Goal: Transaction & Acquisition: Purchase product/service

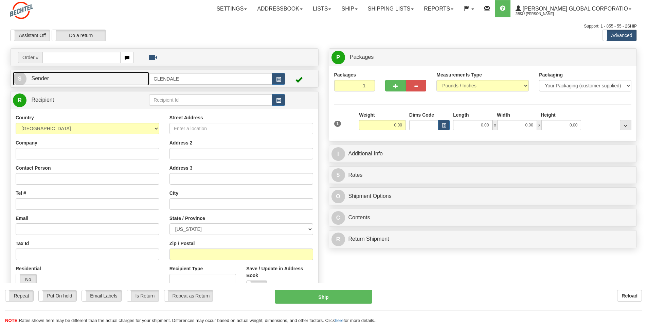
click at [40, 80] on span "Sender" at bounding box center [40, 78] width 18 height 6
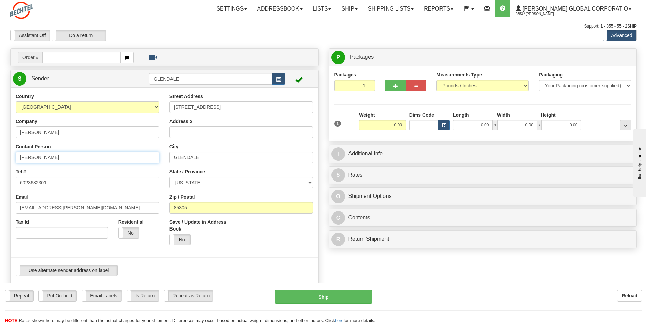
drag, startPoint x: 40, startPoint y: 156, endPoint x: 2, endPoint y: 151, distance: 38.3
click at [5, 153] on div "Create a label for the return Create Pickup Without Label Order # S Sender [GEO…" at bounding box center [164, 297] width 319 height 499
click at [66, 159] on input "[PERSON_NAME]" at bounding box center [88, 157] width 144 height 12
type input "[PERSON_NAME]/Ally [PERSON_NAME]"
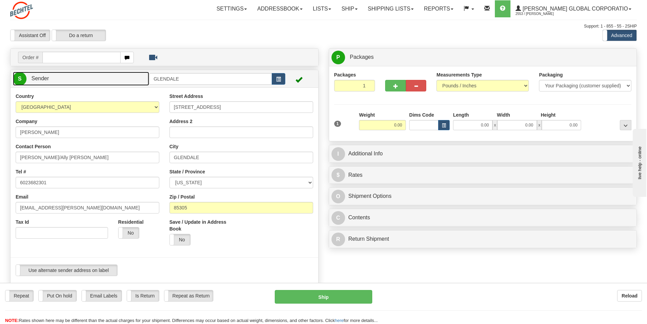
click at [36, 79] on span "Sender" at bounding box center [40, 78] width 18 height 6
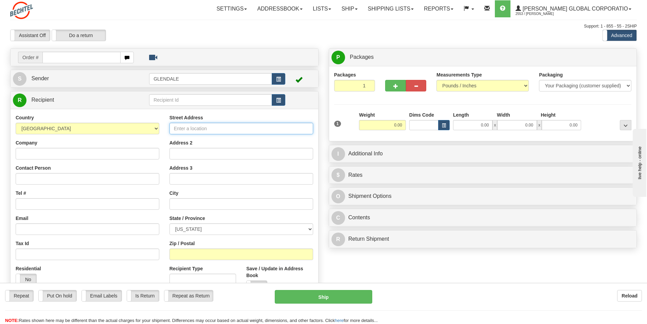
click at [228, 128] on input "Street Address" at bounding box center [241, 129] width 144 height 12
paste input "[STREET_ADDRESS]"
type input "[STREET_ADDRESS]"
click at [189, 203] on input "text" at bounding box center [241, 204] width 144 height 12
paste input "[STREET_ADDRESS]"
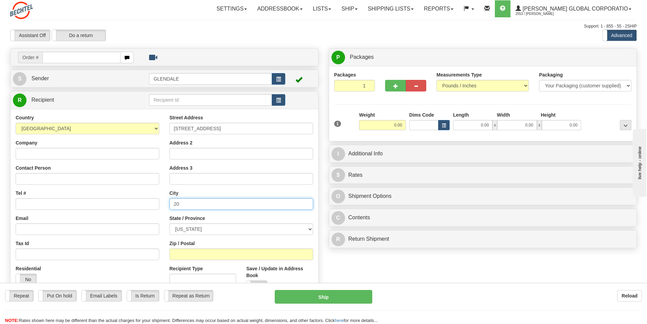
type input "2"
click at [180, 206] on input "text" at bounding box center [241, 204] width 144 height 12
paste input "[PERSON_NAME]"
type input "[PERSON_NAME]"
click at [309, 228] on select "[US_STATE] [US_STATE] [US_STATE] [US_STATE] Armed Forces America Armed Forces E…" at bounding box center [241, 229] width 144 height 12
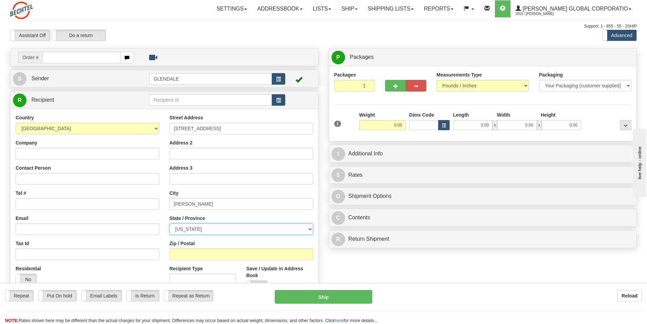
select select "MI"
click at [169, 223] on select "[US_STATE] [US_STATE] [US_STATE] [US_STATE] Armed Forces America Armed Forces E…" at bounding box center [241, 229] width 144 height 12
click at [201, 252] on input "Zip / Postal" at bounding box center [241, 254] width 144 height 12
type input "49068"
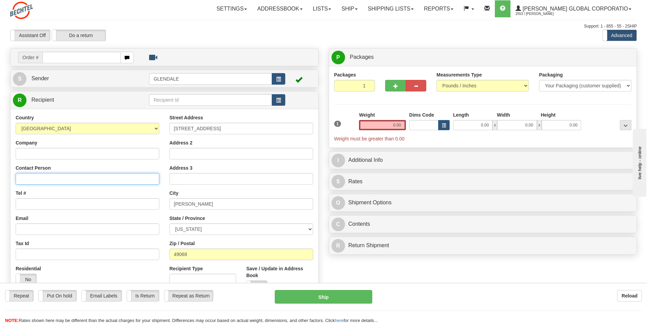
click at [46, 180] on input "Contact Person" at bounding box center [88, 179] width 144 height 12
paste input "[PERSON_NAME]"
type input "[PERSON_NAME]"
drag, startPoint x: 392, startPoint y: 126, endPoint x: 409, endPoint y: 124, distance: 16.9
click at [409, 124] on div "1 Weight 0.00 Dims Code 0.00" at bounding box center [483, 126] width 301 height 31
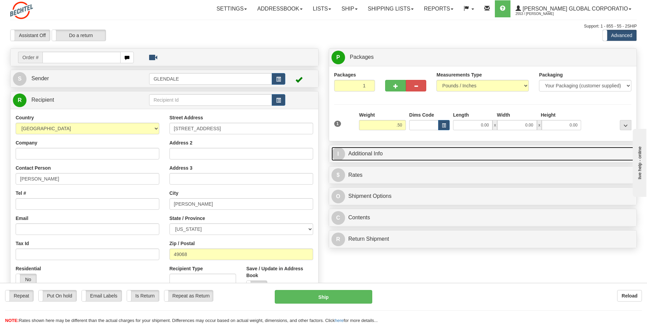
type input "0.50"
click at [358, 154] on link "I Additional Info" at bounding box center [483, 154] width 303 height 14
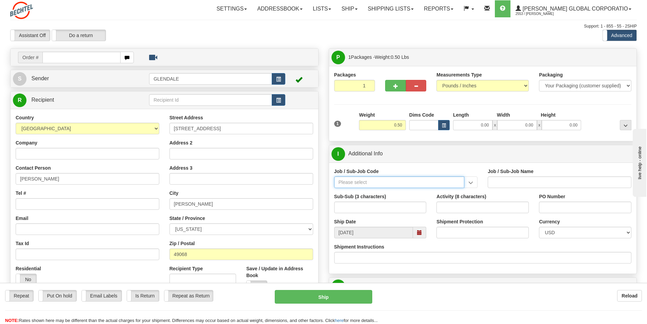
click at [374, 183] on input "Job / Sub-Job Code" at bounding box center [399, 182] width 130 height 12
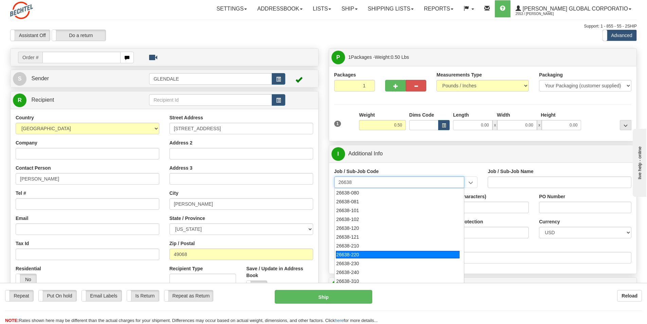
click at [359, 255] on div "26638-220" at bounding box center [398, 254] width 124 height 7
type input "26638-220"
type input "SUNFISH 2 SOLAR PROJECT - MANUAL LABOR"
type input "26638-220"
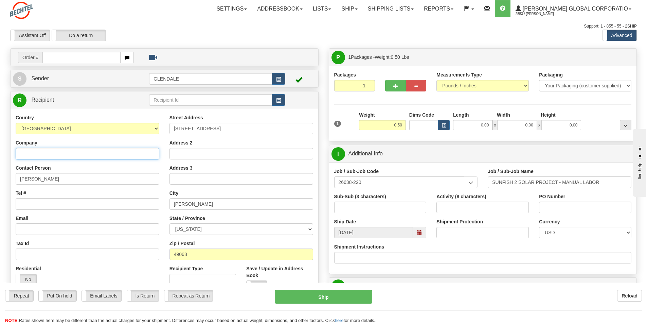
click at [37, 153] on input "Company" at bounding box center [88, 154] width 144 height 12
click at [557, 181] on input "SUNFISH 2 SOLAR PROJECT - MANUAL LABOR" at bounding box center [560, 182] width 144 height 12
drag, startPoint x: 557, startPoint y: 181, endPoint x: 490, endPoint y: 176, distance: 67.1
click at [490, 176] on div "Job / Sub-Job Name SUNFISH 2 SOLAR PROJECT - MANUAL LABOR" at bounding box center [560, 178] width 144 height 20
click at [53, 154] on input "[PERSON_NAME] -" at bounding box center [88, 154] width 144 height 12
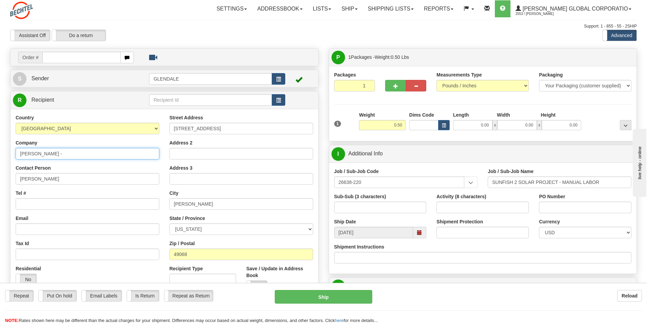
paste input "SUNFISH 2 SOLAR PROJECT"
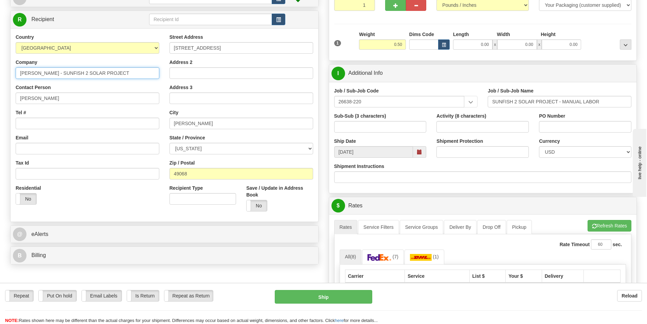
scroll to position [102, 0]
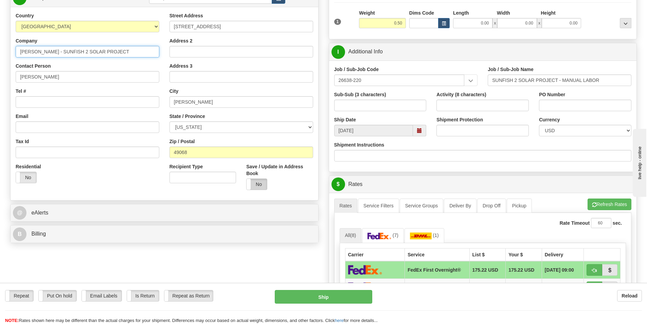
type input "[PERSON_NAME] - SUNFISH 2 SOLAR PROJECT"
click at [257, 183] on label "No" at bounding box center [257, 184] width 20 height 11
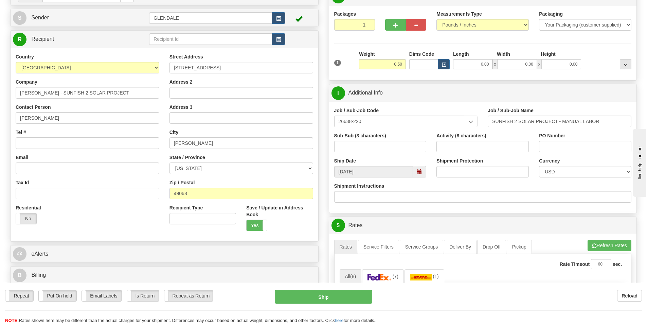
scroll to position [0, 0]
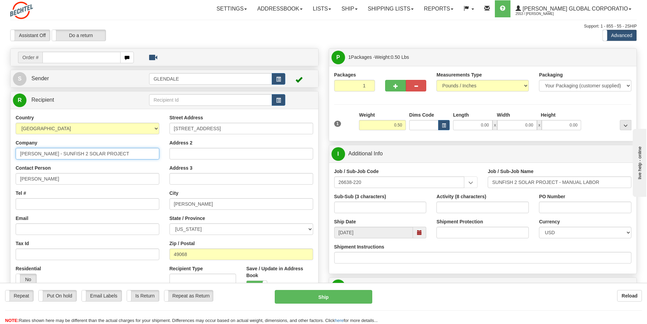
drag, startPoint x: 19, startPoint y: 155, endPoint x: 123, endPoint y: 159, distance: 104.0
click at [123, 159] on input "[PERSON_NAME] - SUNFISH 2 SOLAR PROJECT" at bounding box center [88, 154] width 144 height 12
click at [195, 97] on input "text" at bounding box center [210, 100] width 123 height 12
paste input "[PERSON_NAME] - SUNFISH 2 SOLAR PROJECT"
type input "[PERSON_NAME] - SUNFISH 2 SOLAR PROJECT"
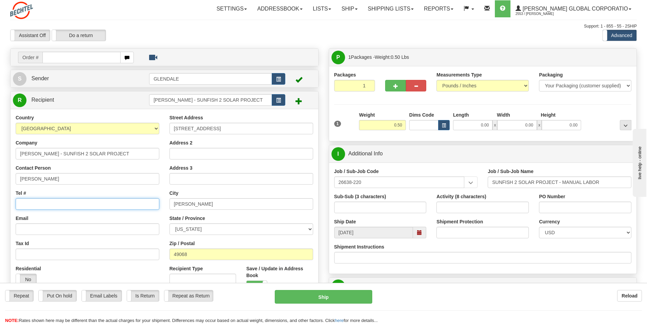
click at [36, 204] on input "Tel #" at bounding box center [88, 204] width 144 height 12
drag, startPoint x: 33, startPoint y: 196, endPoint x: 41, endPoint y: 203, distance: 11.6
paste input "[PHONE_NUMBER]"
type input "[PHONE_NUMBER]"
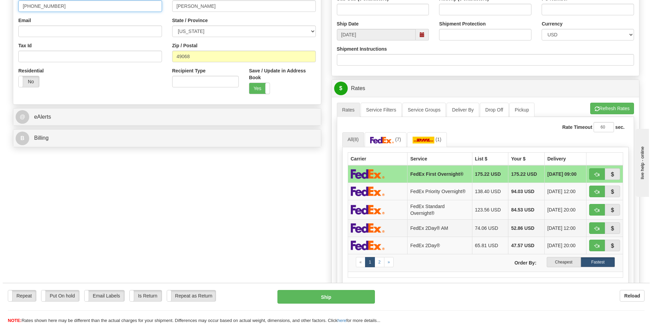
scroll to position [204, 0]
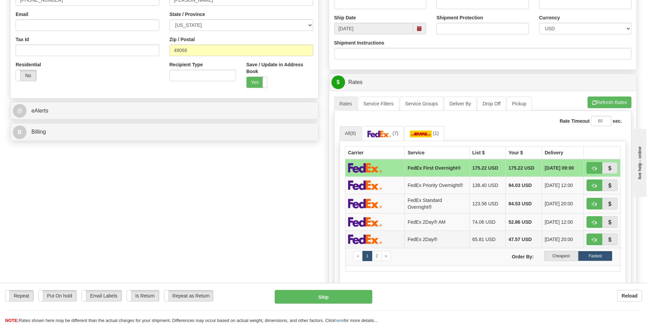
click at [532, 240] on td "47.57 USD" at bounding box center [524, 238] width 36 height 17
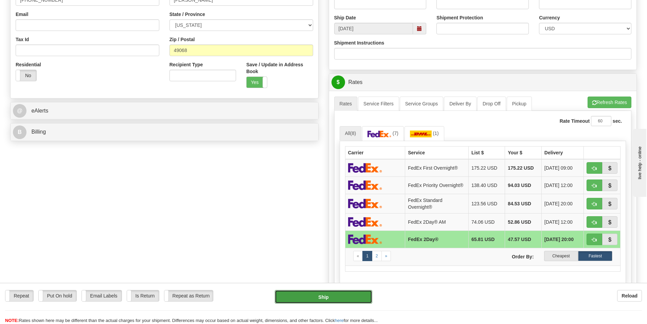
click at [338, 298] on button "Ship" at bounding box center [323, 297] width 97 height 14
type input "03"
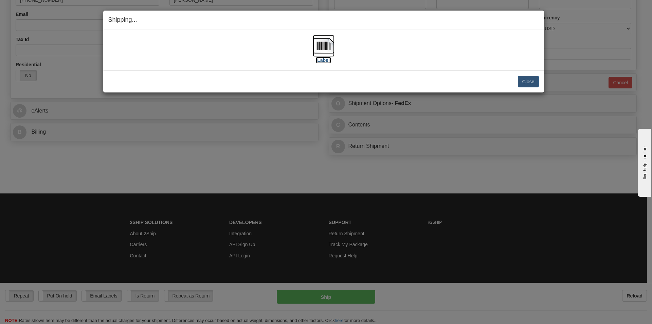
click at [320, 48] on img at bounding box center [324, 46] width 22 height 22
